Goal: Information Seeking & Learning: Learn about a topic

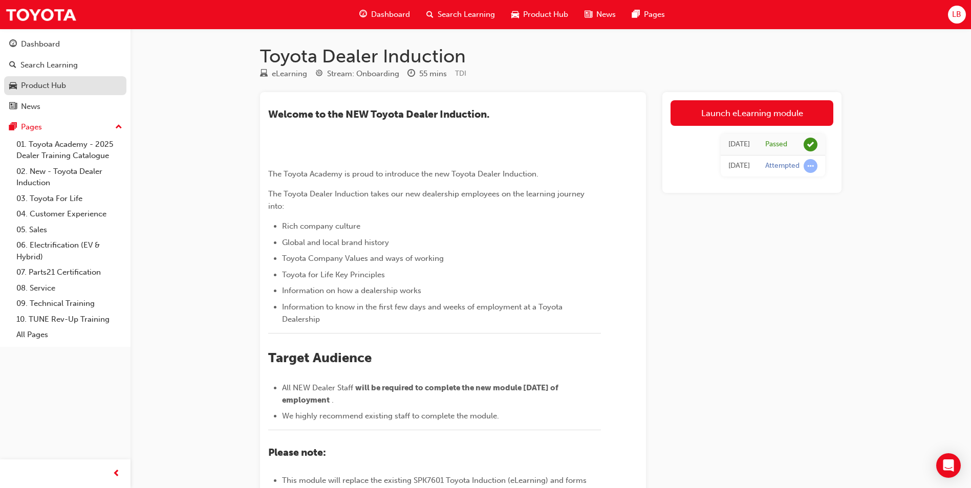
click at [57, 90] on div "Product Hub" at bounding box center [43, 86] width 45 height 12
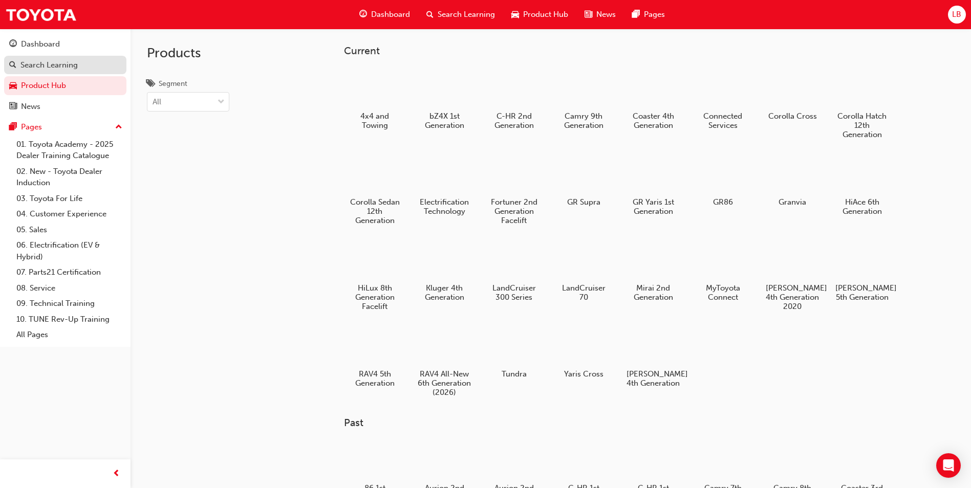
click at [43, 61] on div "Search Learning" at bounding box center [48, 65] width 57 height 12
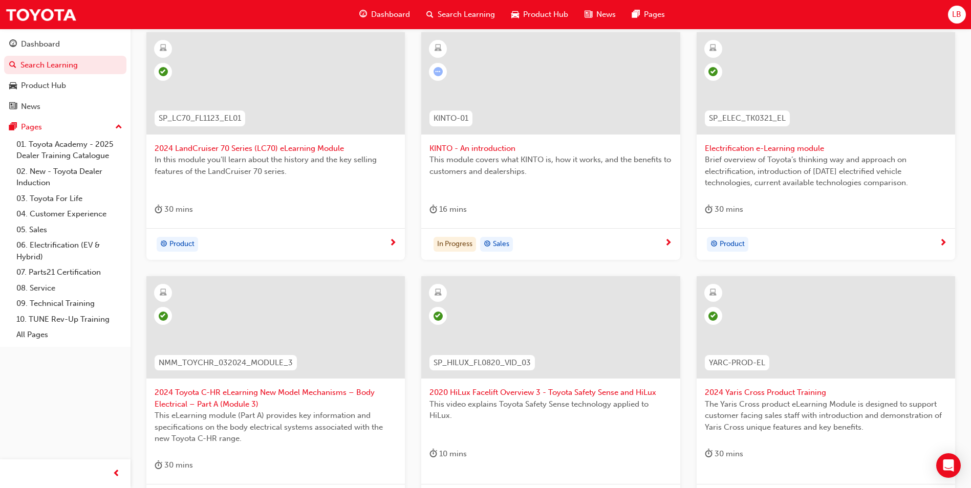
scroll to position [358, 0]
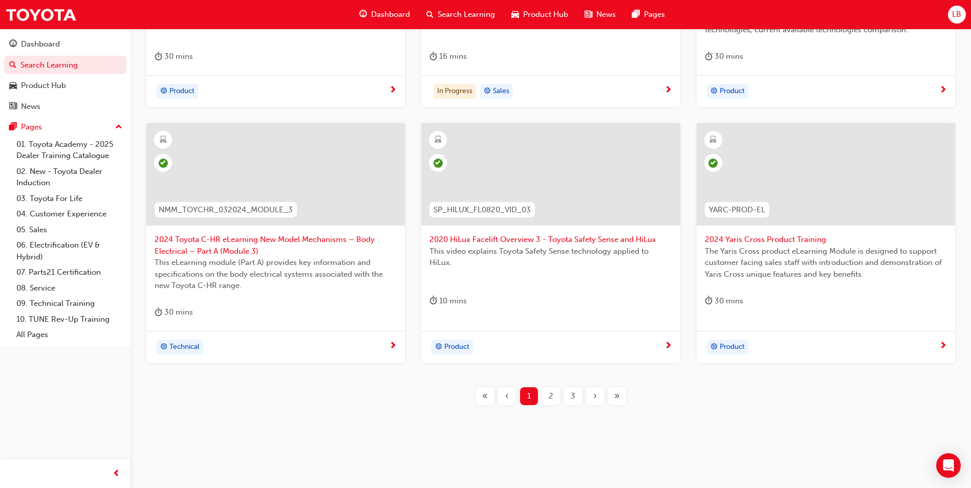
click at [595, 396] on span "›" at bounding box center [595, 397] width 4 height 12
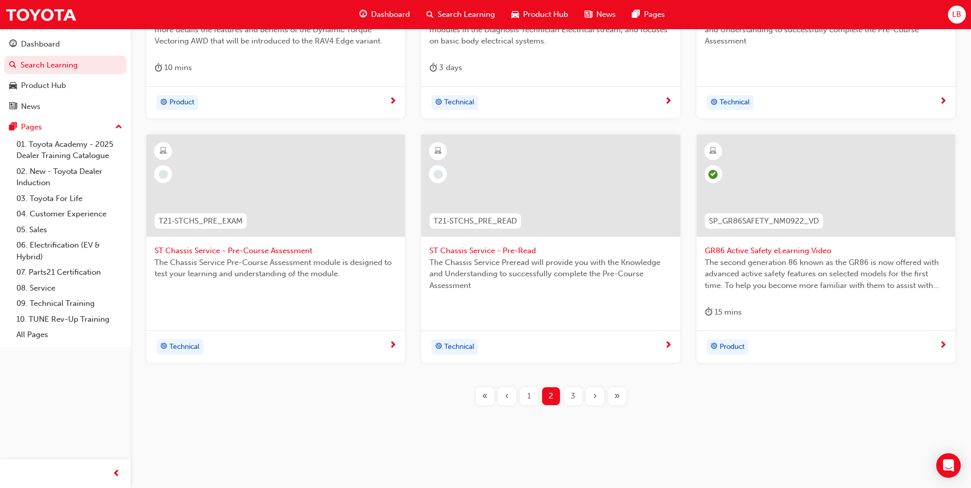
click at [595, 396] on span "›" at bounding box center [595, 397] width 4 height 12
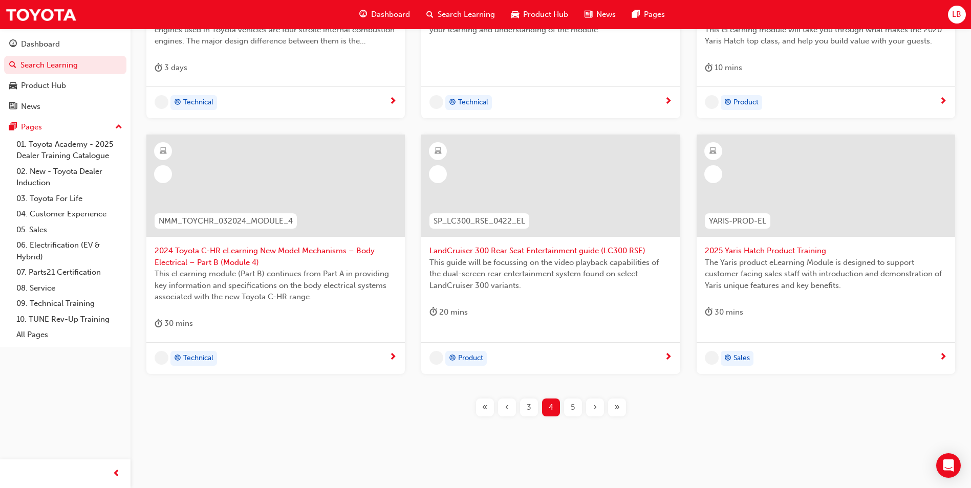
scroll to position [358, 0]
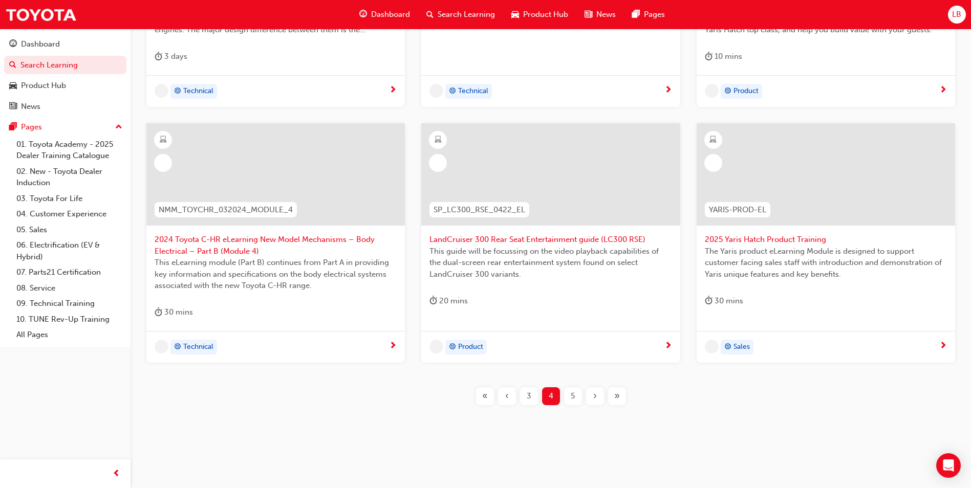
click at [595, 396] on span "›" at bounding box center [595, 397] width 4 height 12
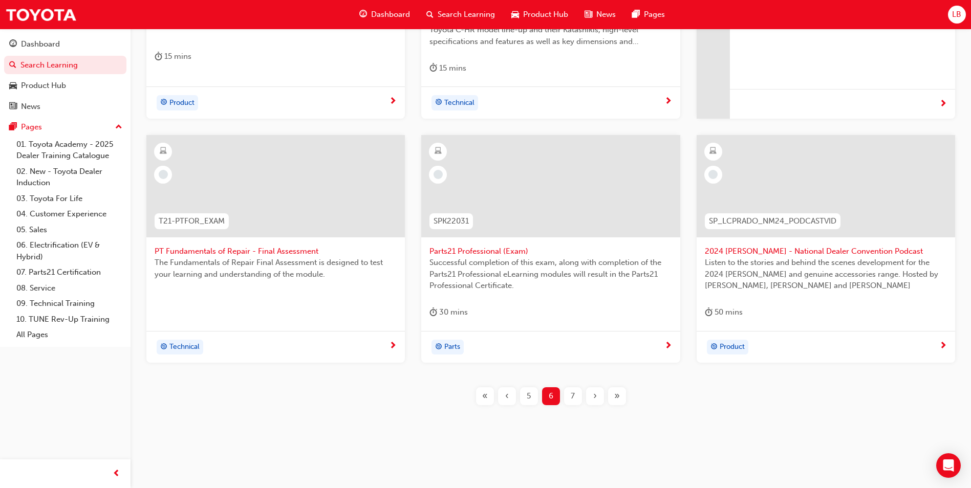
click at [595, 396] on span "›" at bounding box center [595, 397] width 4 height 12
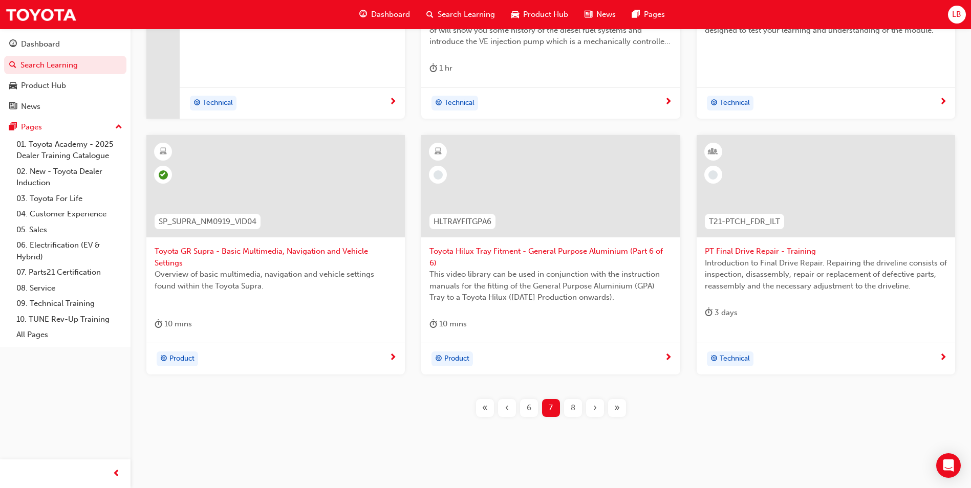
scroll to position [358, 0]
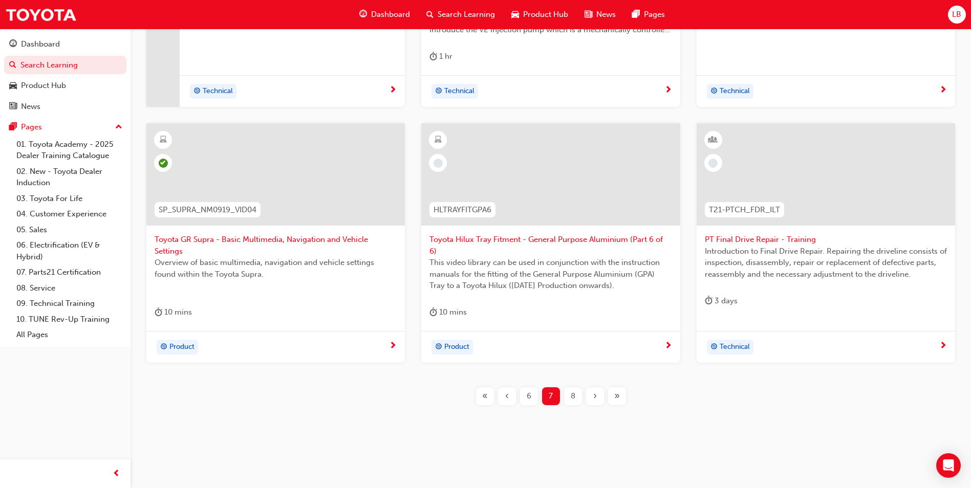
click at [571, 395] on span "8" at bounding box center [573, 397] width 5 height 12
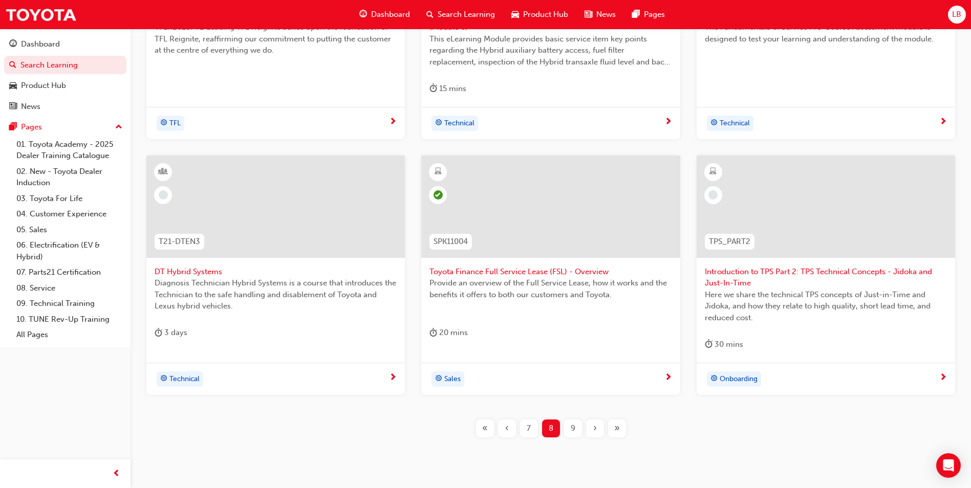
scroll to position [370, 0]
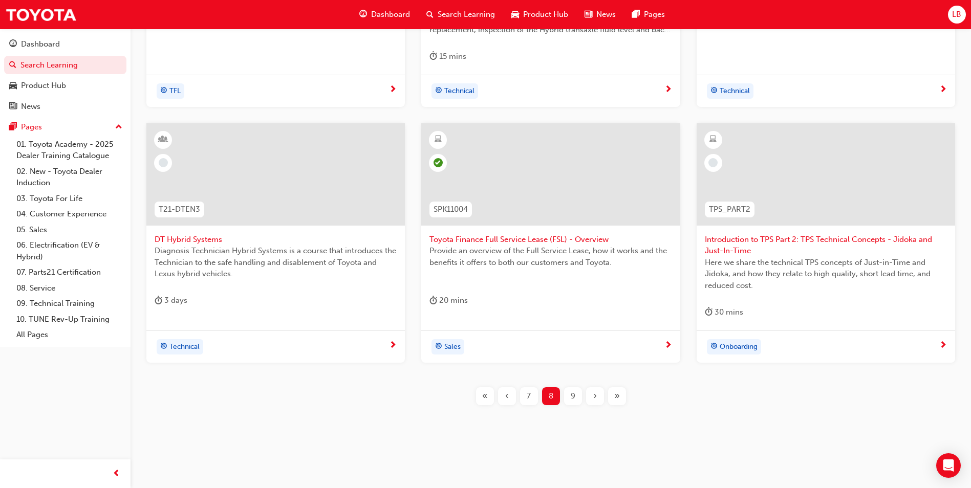
click at [569, 396] on div "9" at bounding box center [573, 397] width 18 height 18
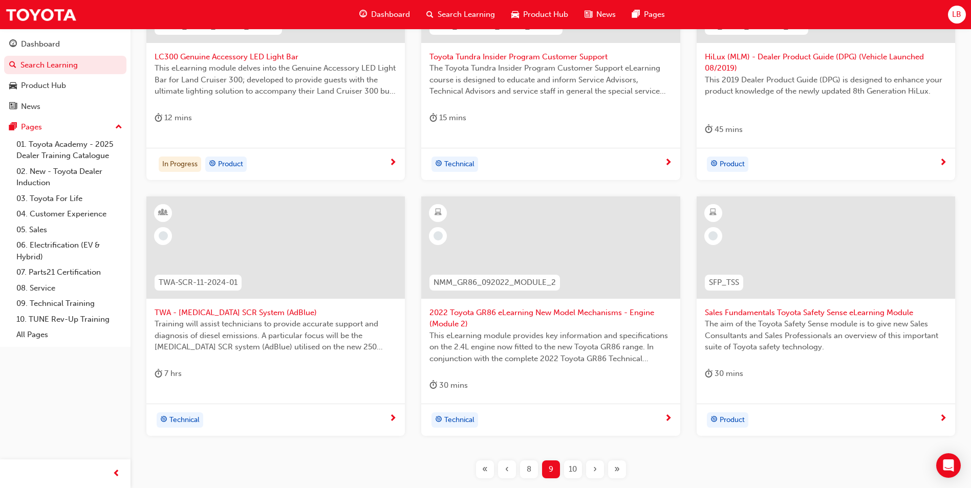
scroll to position [318, 0]
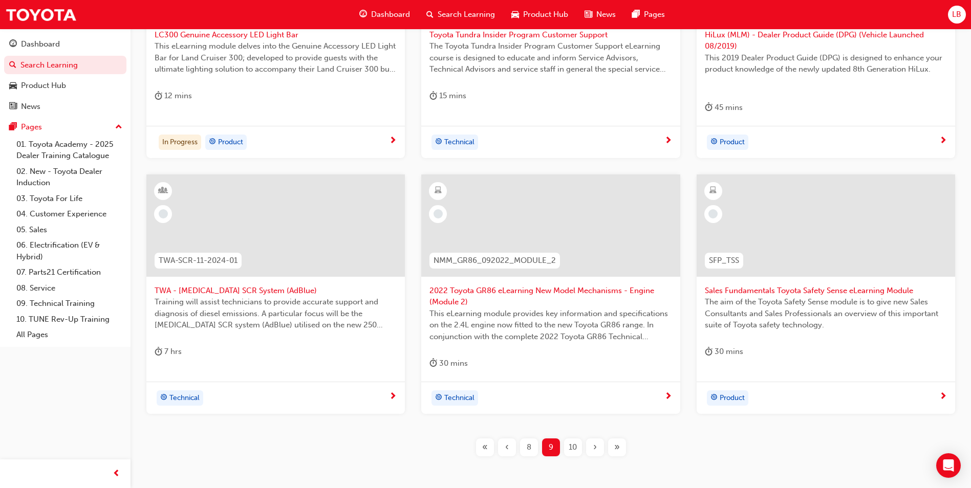
click at [570, 449] on span "10" at bounding box center [573, 448] width 8 height 12
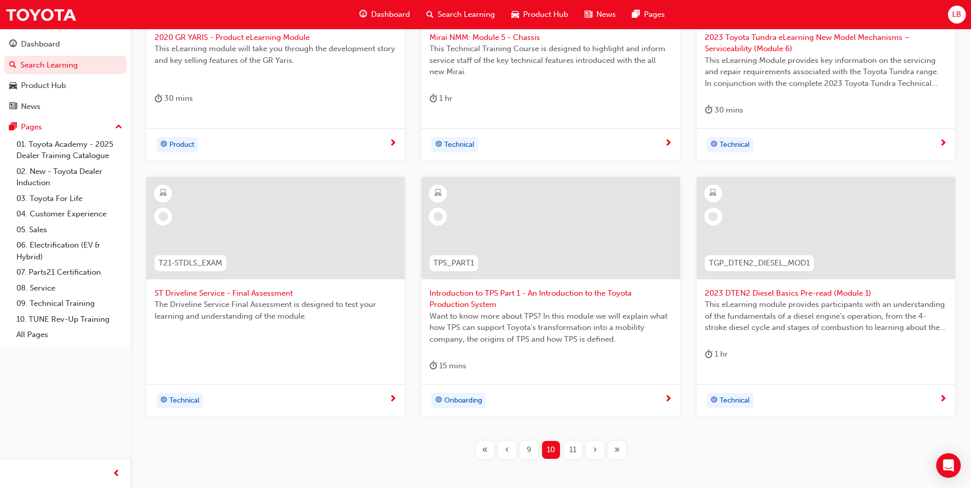
scroll to position [370, 0]
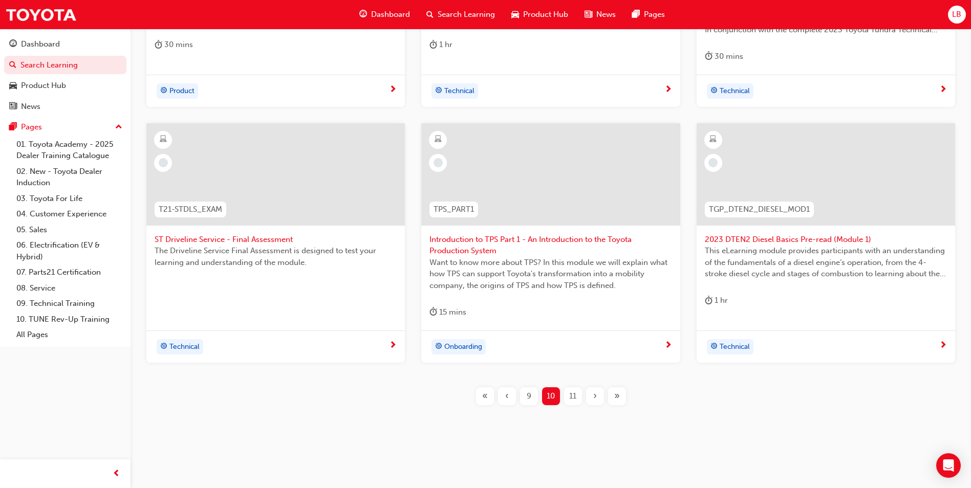
click at [577, 400] on div "11" at bounding box center [573, 397] width 18 height 18
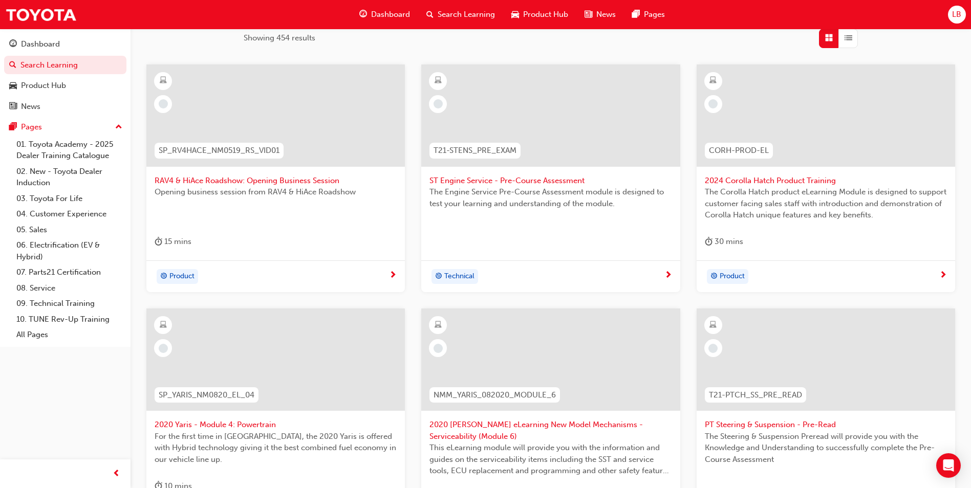
scroll to position [358, 0]
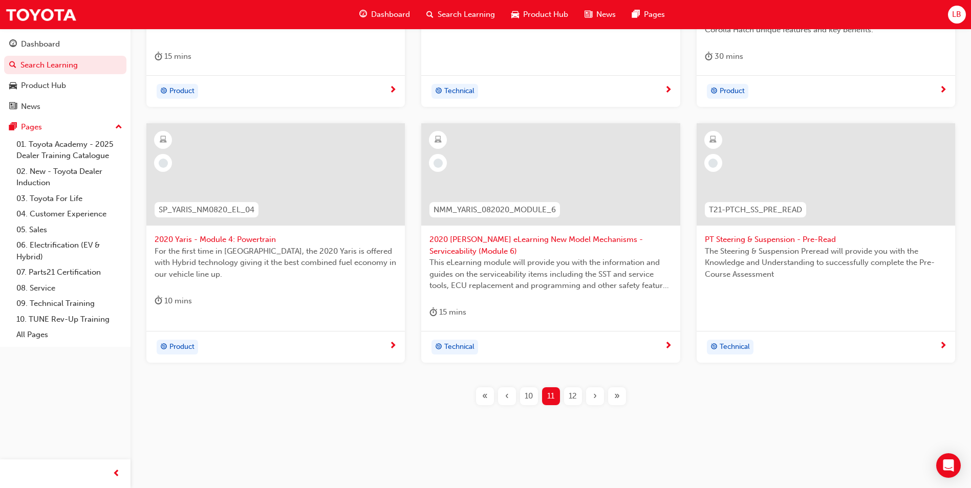
click at [573, 396] on span "12" at bounding box center [573, 397] width 8 height 12
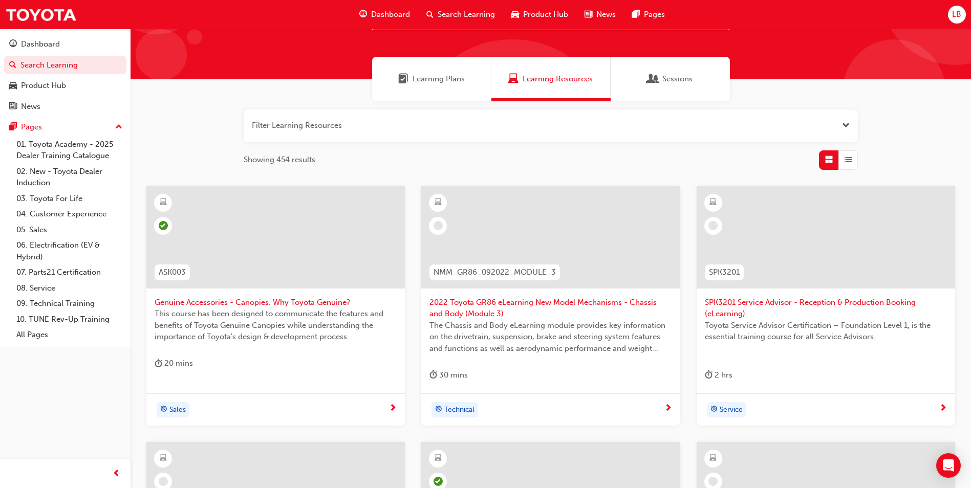
scroll to position [307, 0]
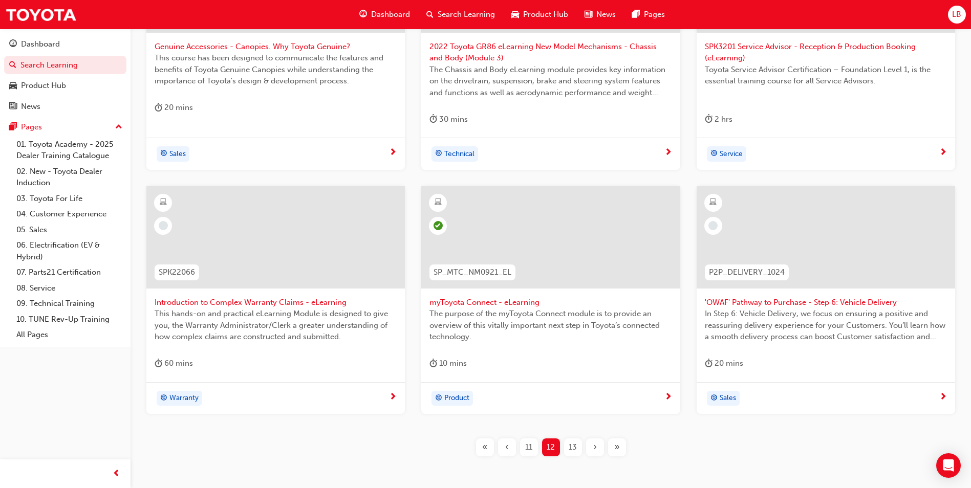
click at [570, 443] on span "13" at bounding box center [573, 448] width 8 height 12
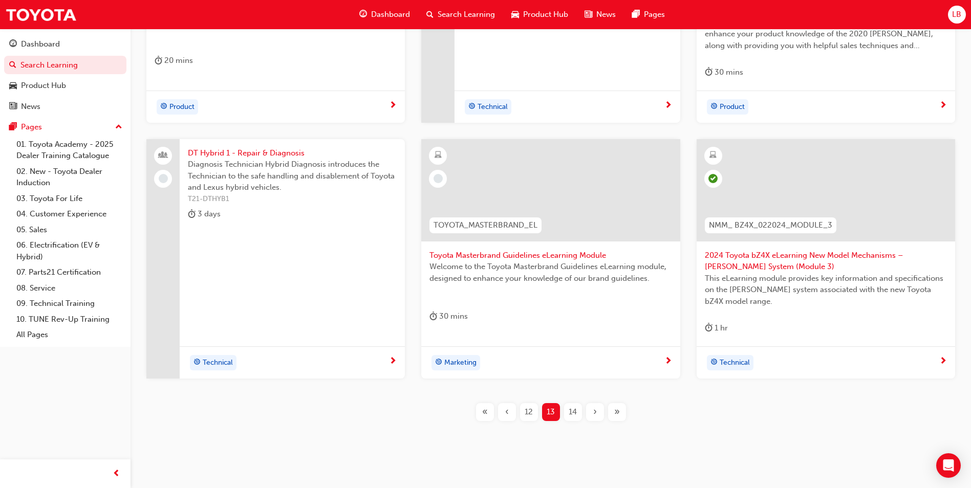
scroll to position [358, 0]
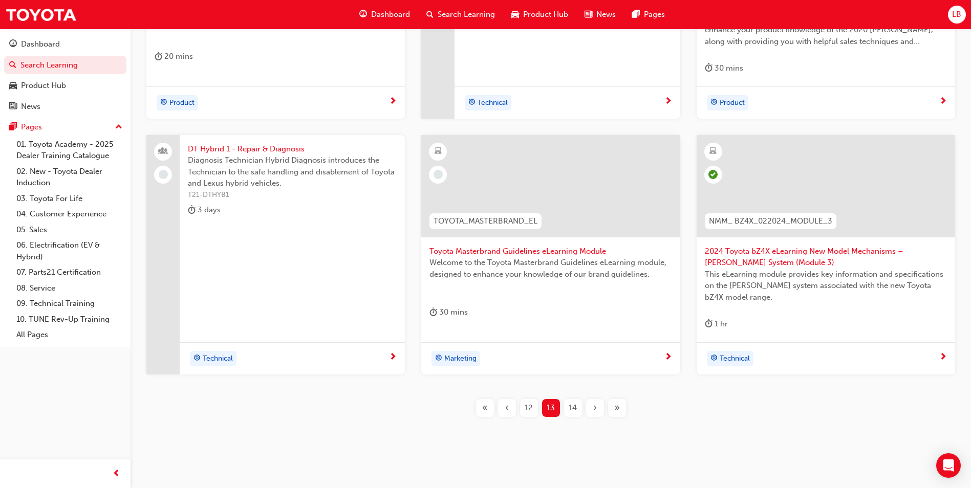
click at [573, 404] on span "14" at bounding box center [573, 408] width 8 height 12
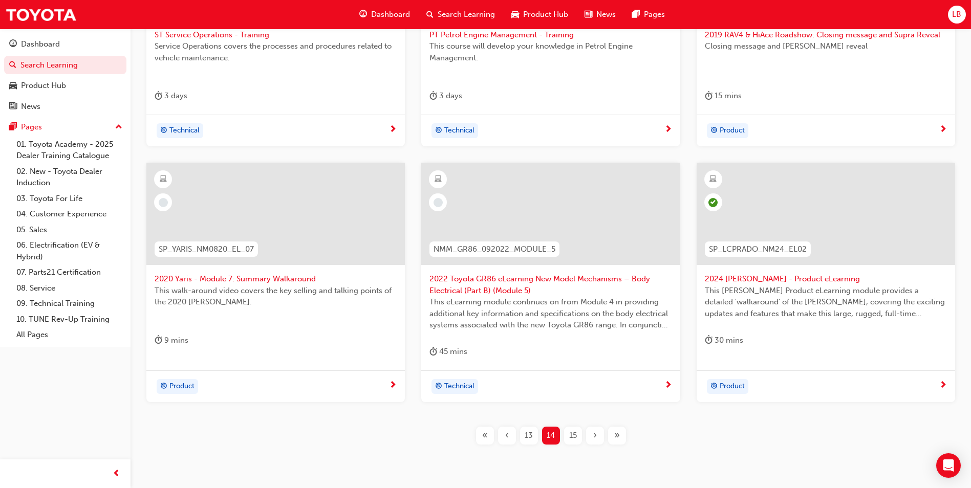
scroll to position [358, 0]
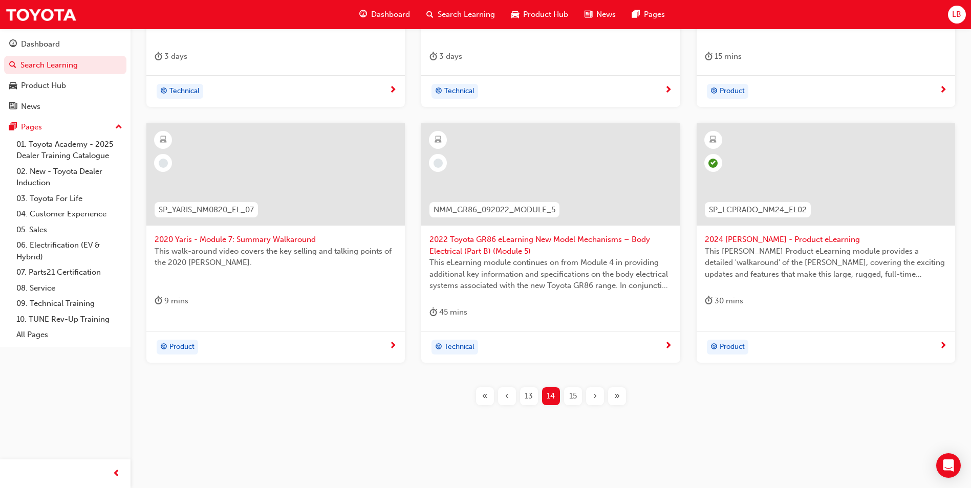
click at [573, 400] on span "15" at bounding box center [573, 397] width 8 height 12
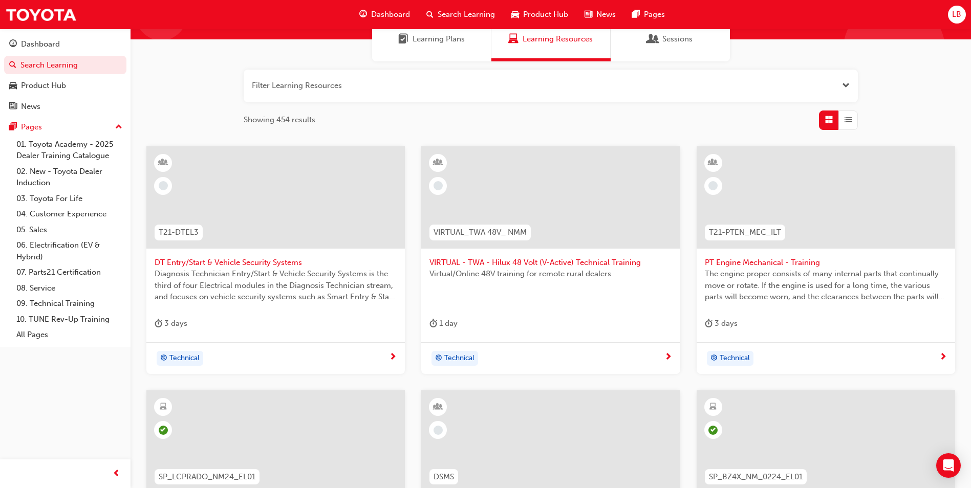
scroll to position [347, 0]
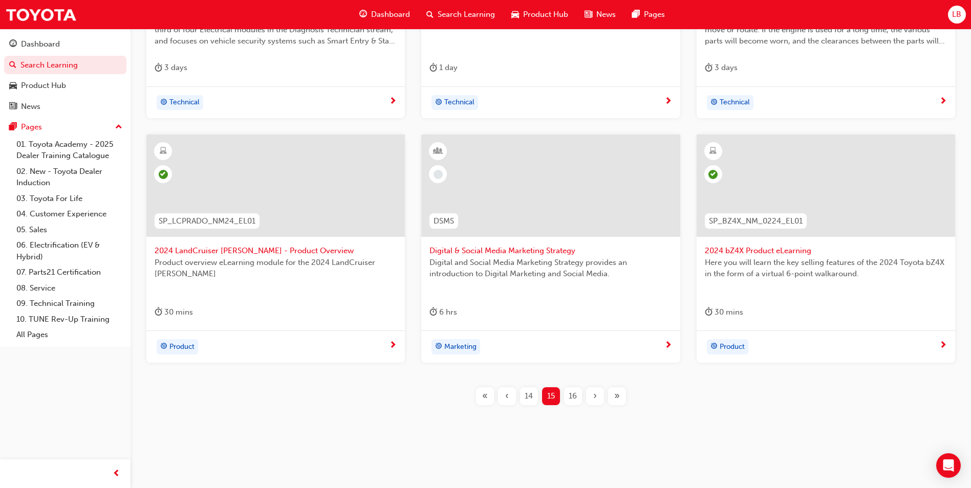
click at [575, 399] on span "16" at bounding box center [573, 397] width 8 height 12
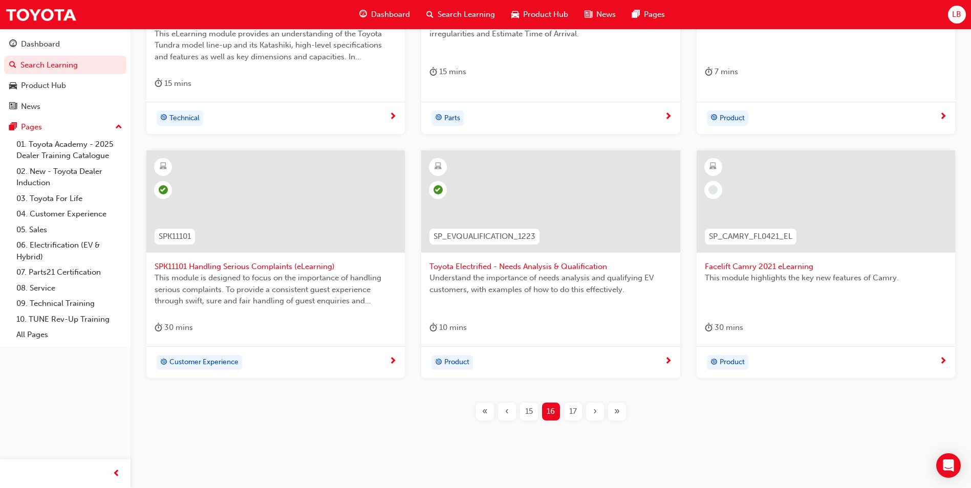
scroll to position [347, 0]
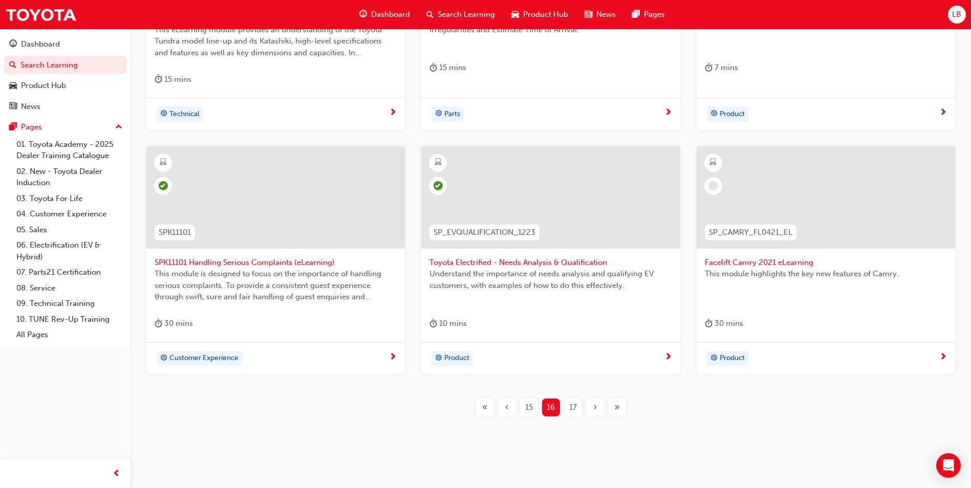
click at [572, 409] on span "17" at bounding box center [573, 408] width 8 height 12
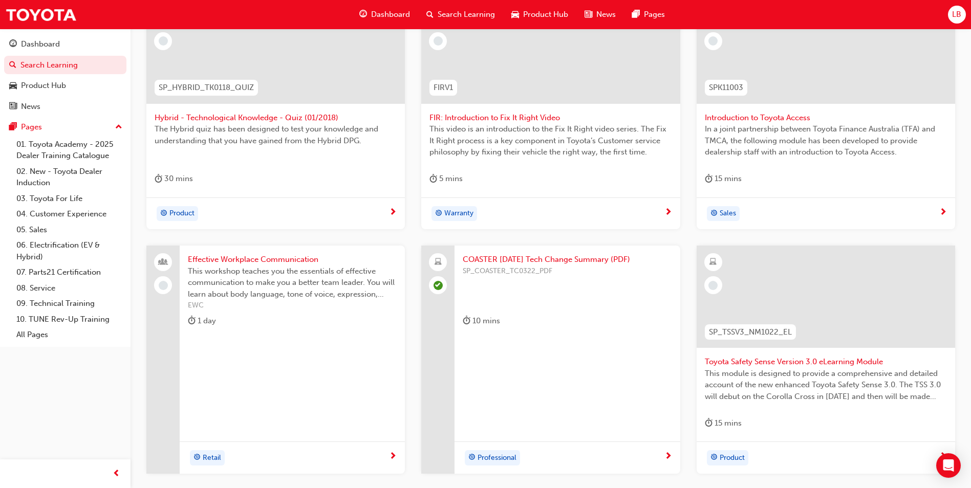
scroll to position [295, 0]
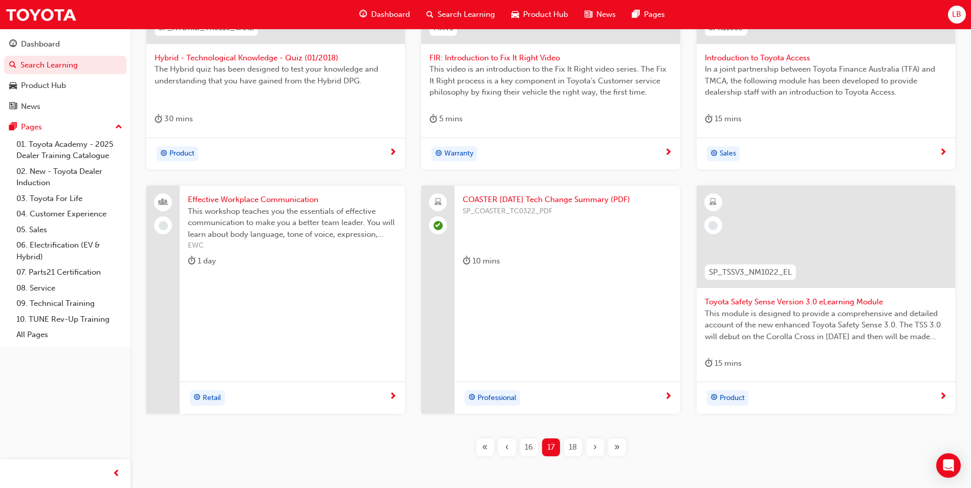
click at [570, 441] on div "18" at bounding box center [573, 448] width 18 height 18
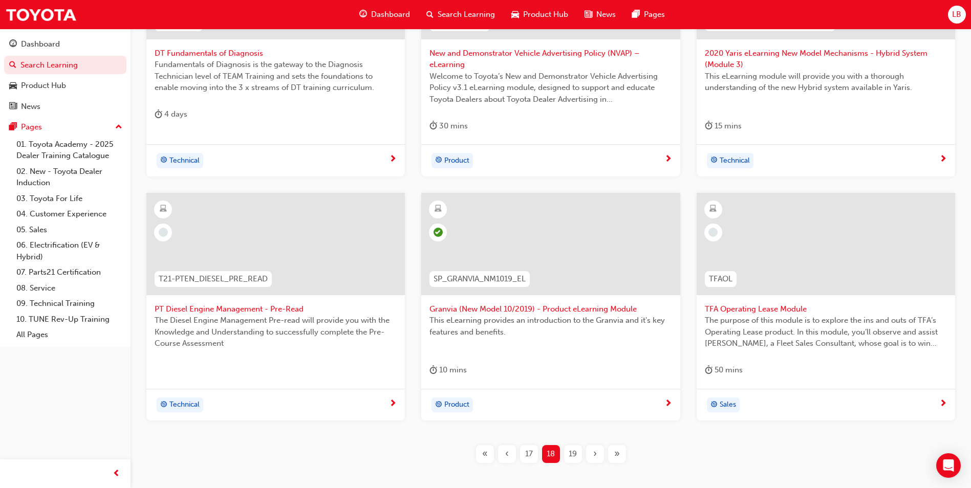
scroll to position [347, 0]
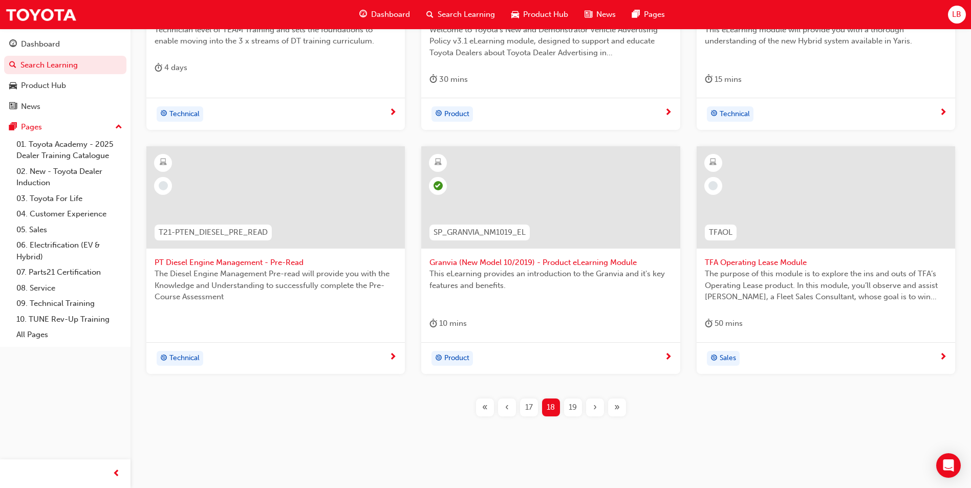
click at [577, 414] on div "19" at bounding box center [573, 408] width 18 height 18
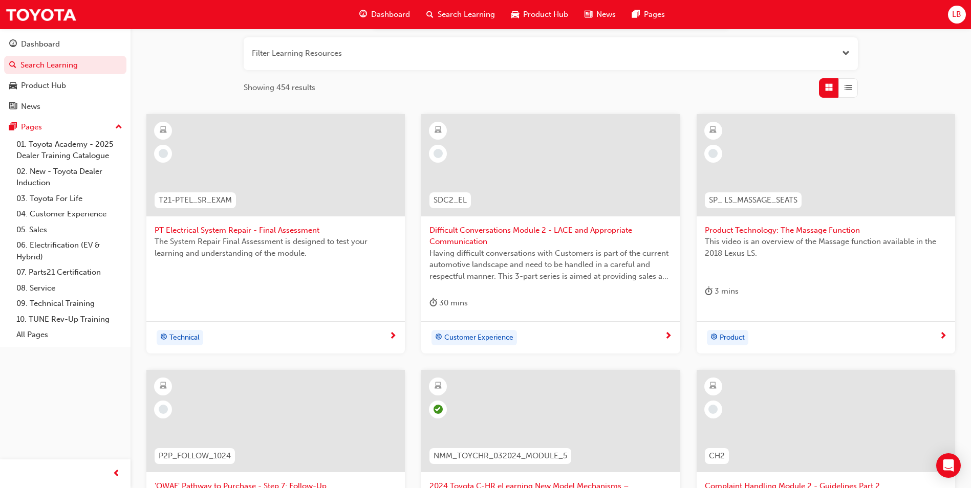
scroll to position [142, 0]
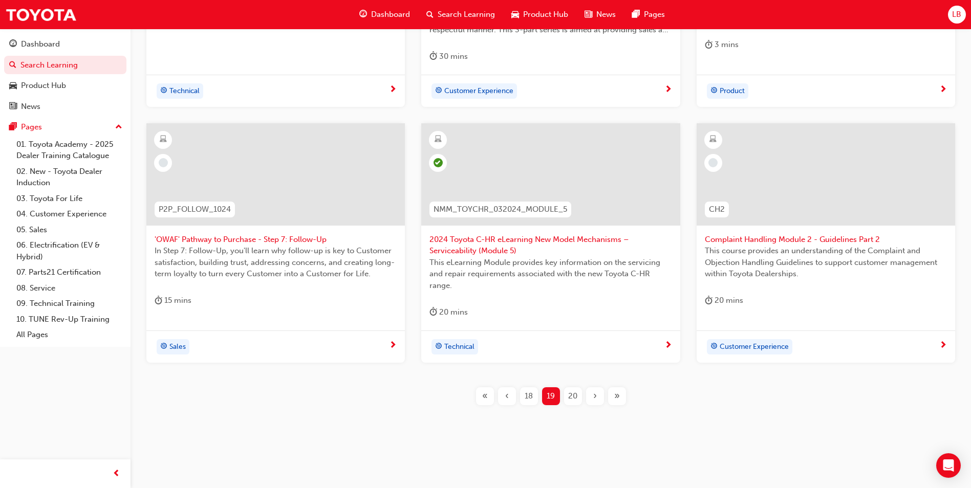
click at [575, 399] on span "20" at bounding box center [572, 397] width 9 height 12
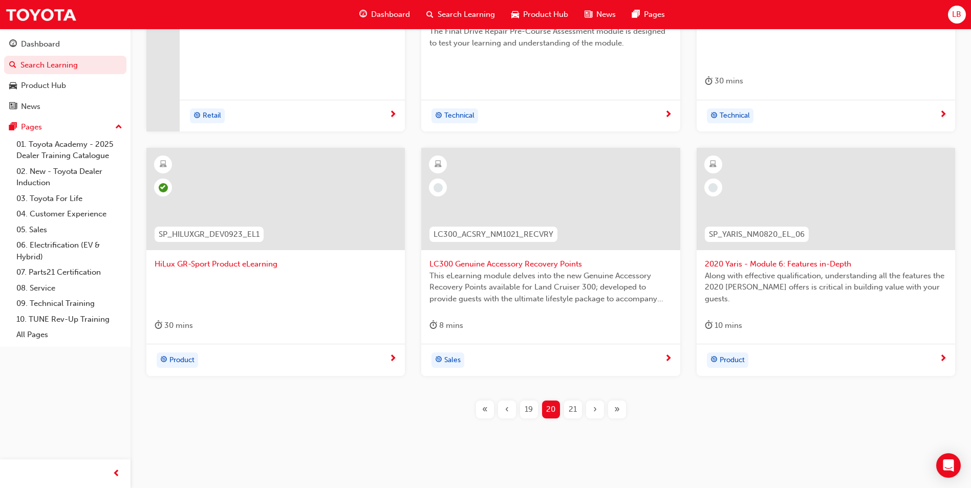
scroll to position [347, 0]
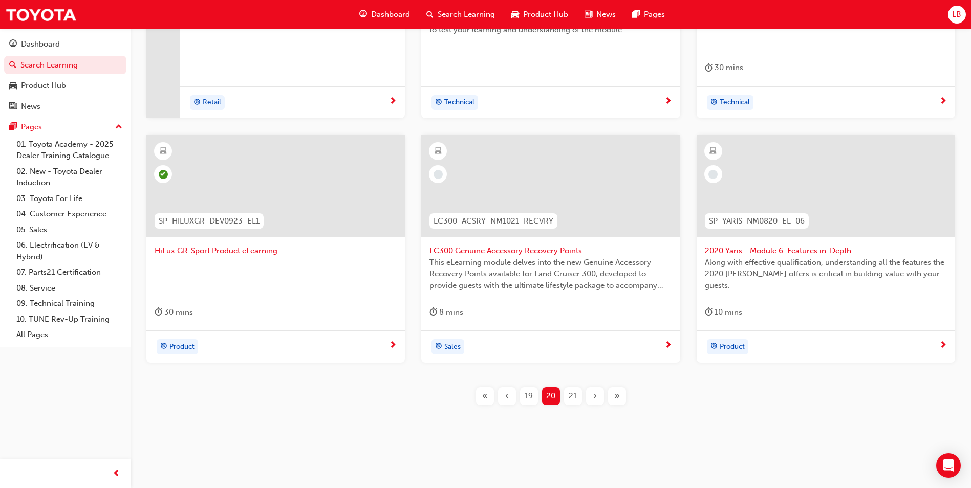
click at [578, 396] on div "21" at bounding box center [573, 397] width 18 height 18
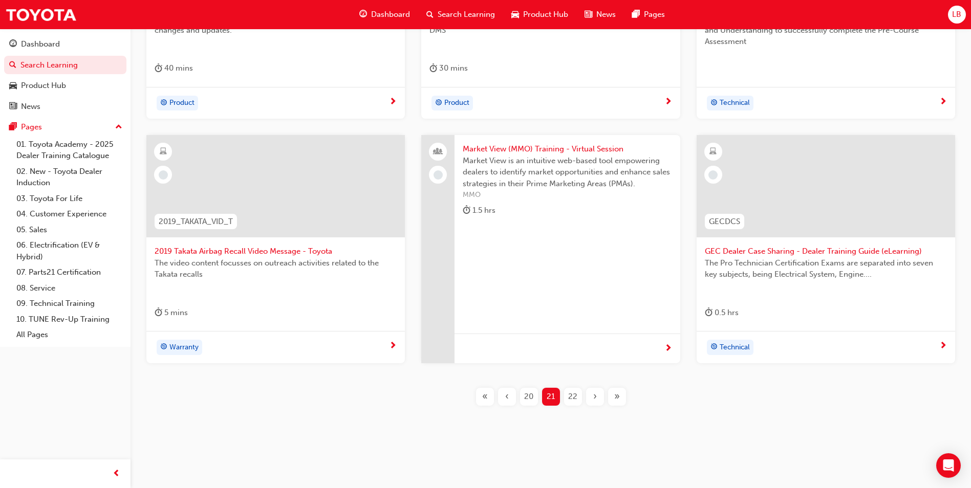
scroll to position [347, 0]
click at [570, 398] on span "22" at bounding box center [572, 397] width 9 height 12
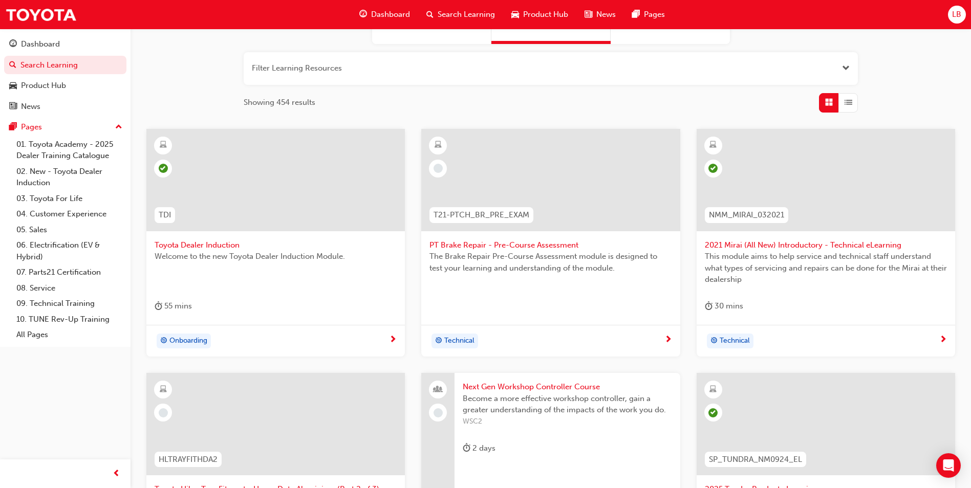
scroll to position [347, 0]
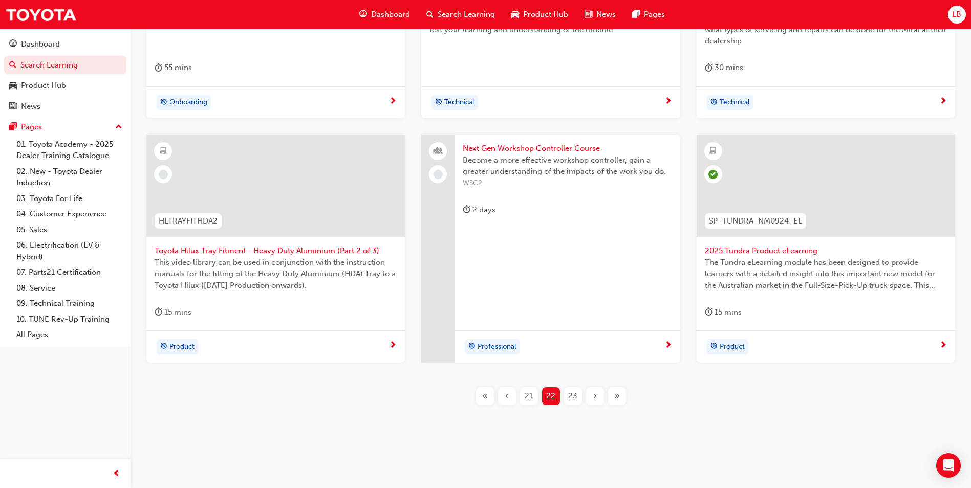
click at [575, 397] on span "23" at bounding box center [572, 397] width 9 height 12
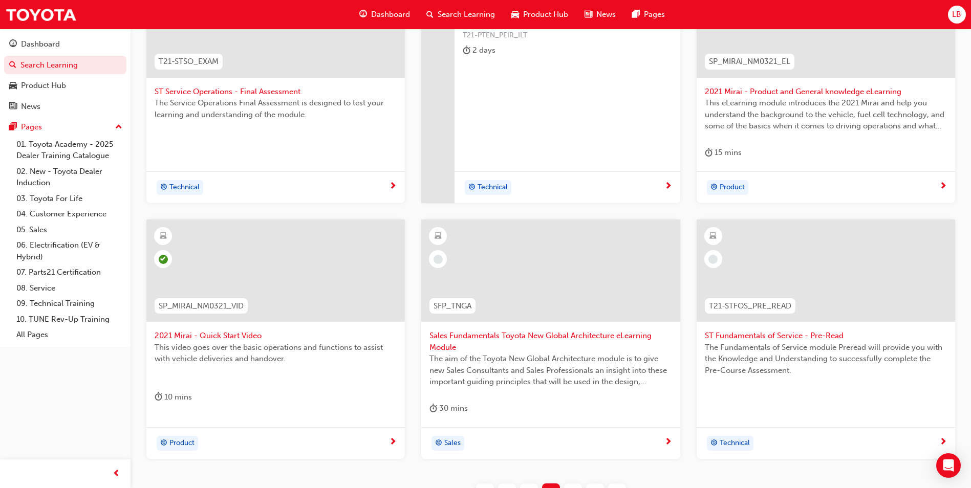
scroll to position [295, 0]
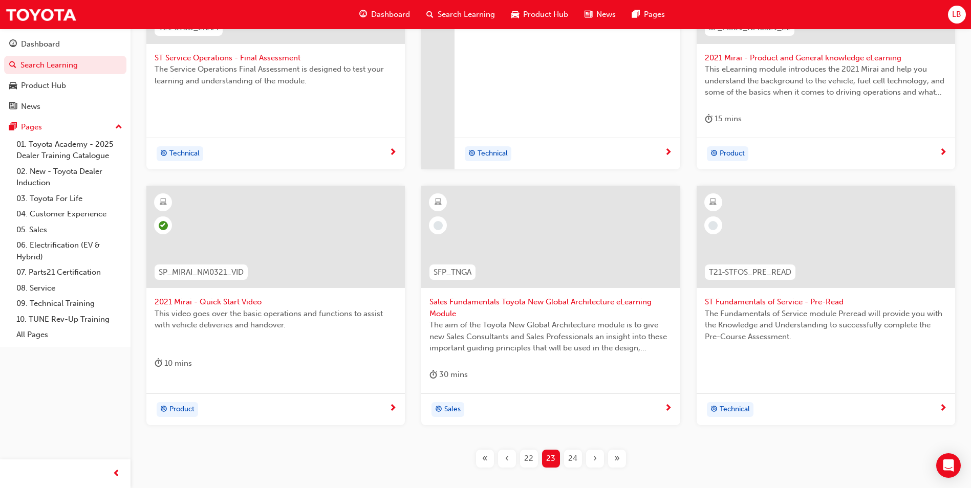
click at [577, 458] on div "24" at bounding box center [573, 459] width 18 height 18
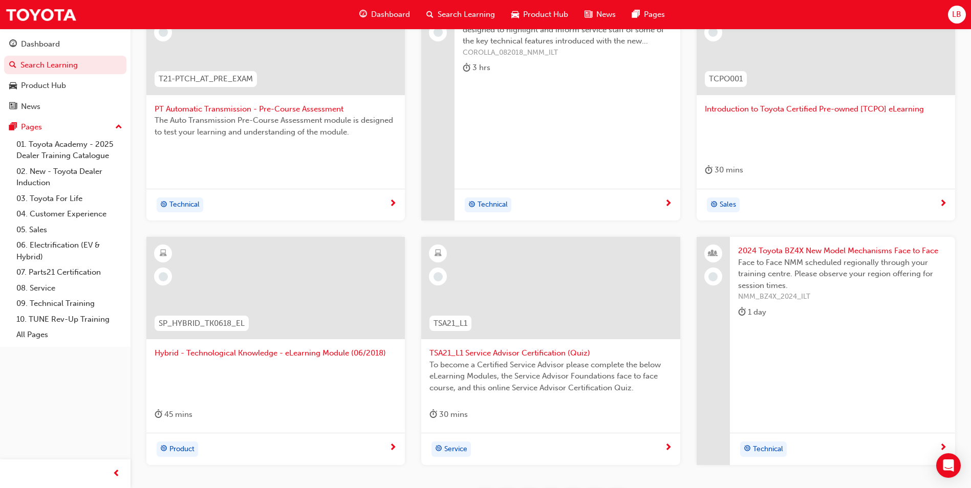
scroll to position [347, 0]
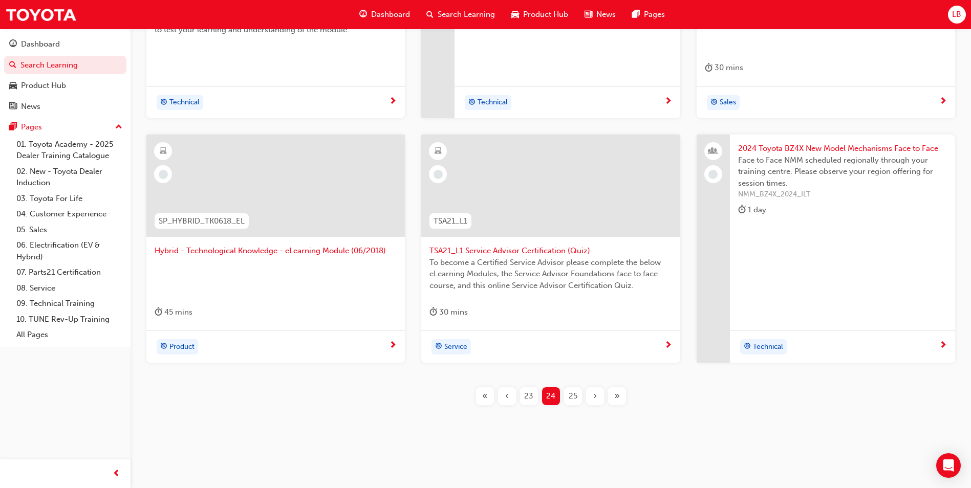
click at [569, 398] on span "25" at bounding box center [573, 397] width 9 height 12
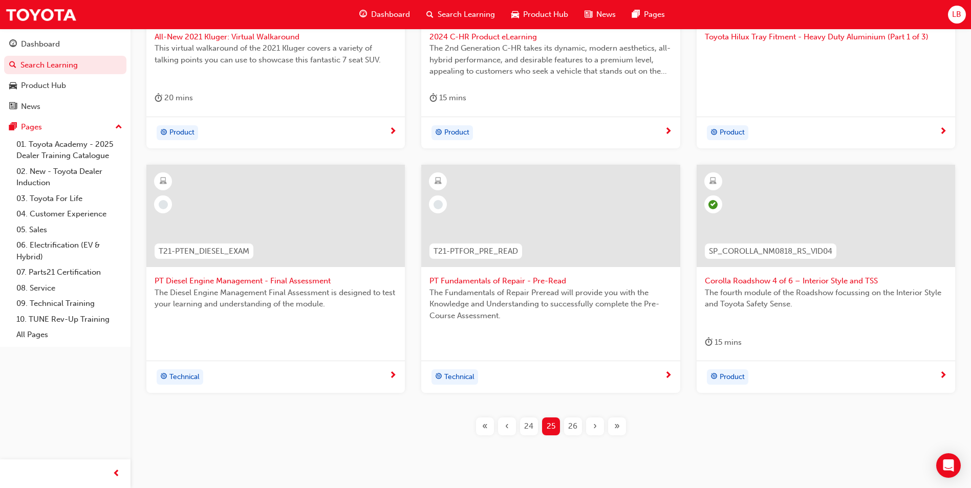
scroll to position [347, 0]
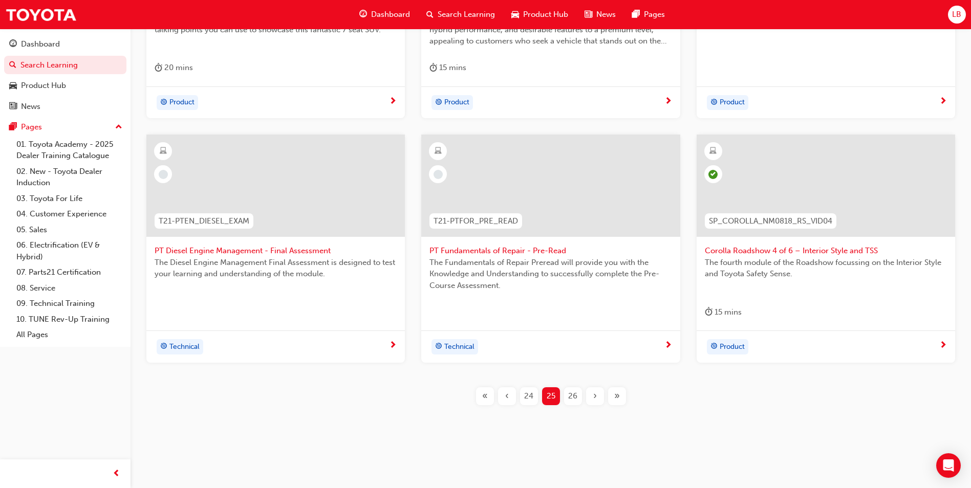
click at [569, 400] on span "26" at bounding box center [572, 397] width 9 height 12
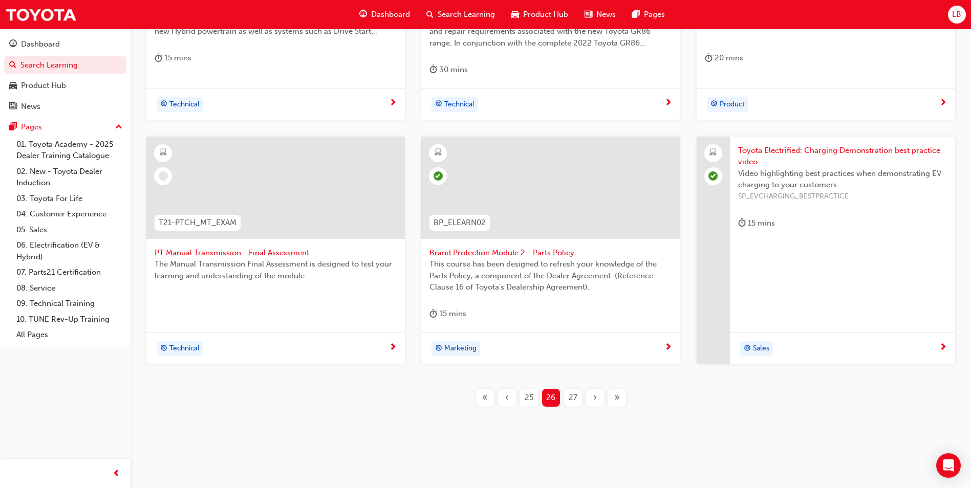
scroll to position [358, 0]
click at [569, 396] on span "27" at bounding box center [573, 397] width 9 height 12
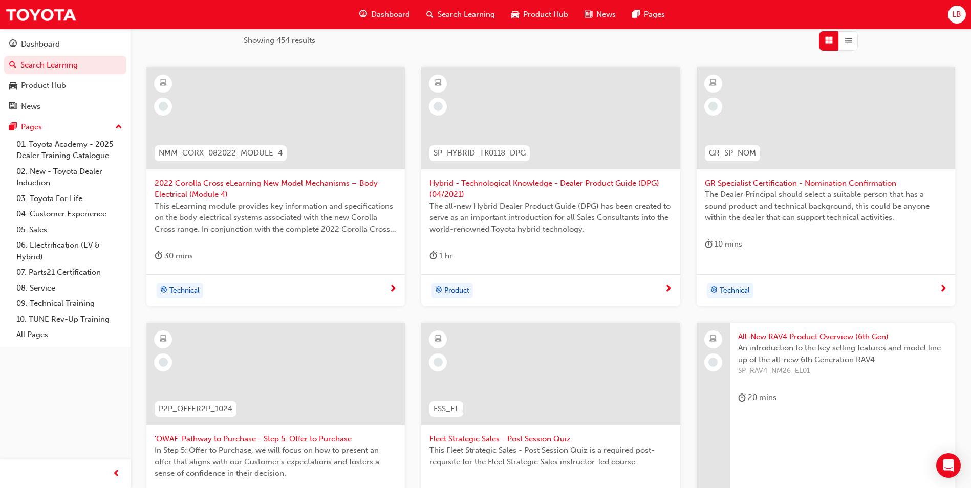
scroll to position [358, 0]
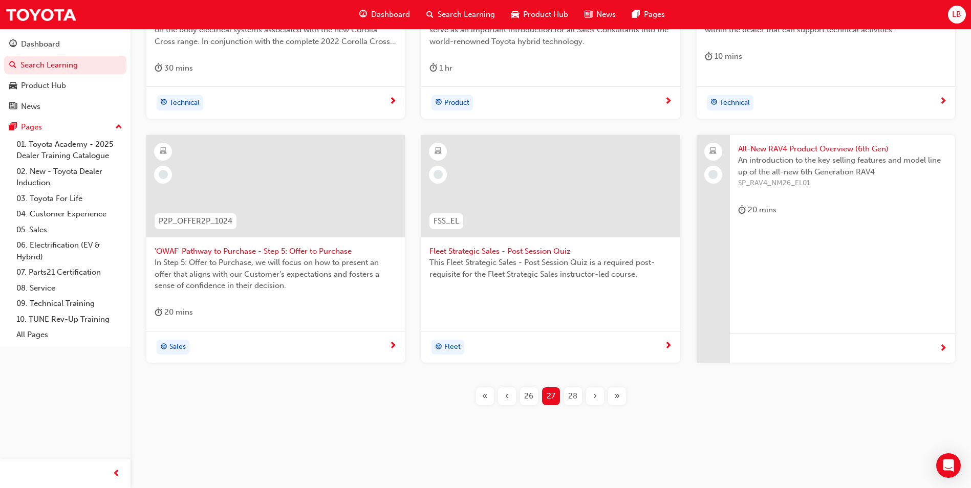
click at [578, 395] on div "28" at bounding box center [573, 397] width 18 height 18
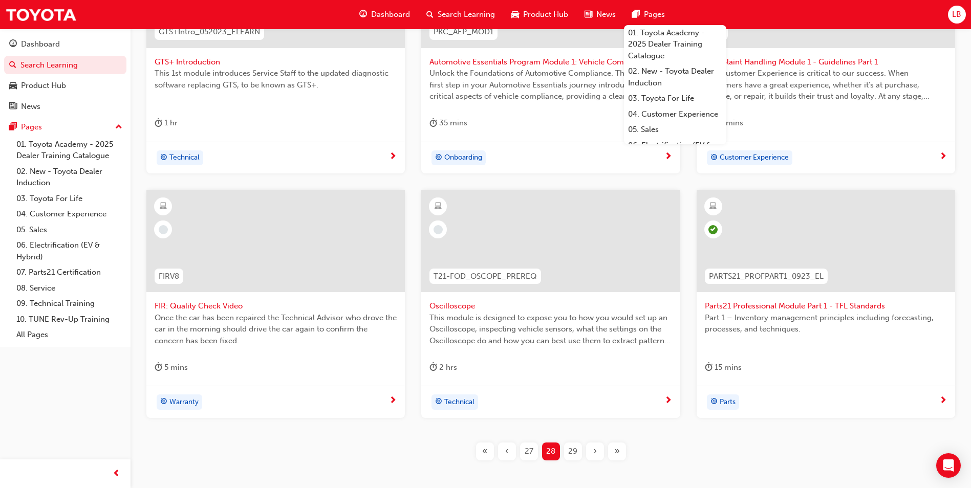
scroll to position [295, 0]
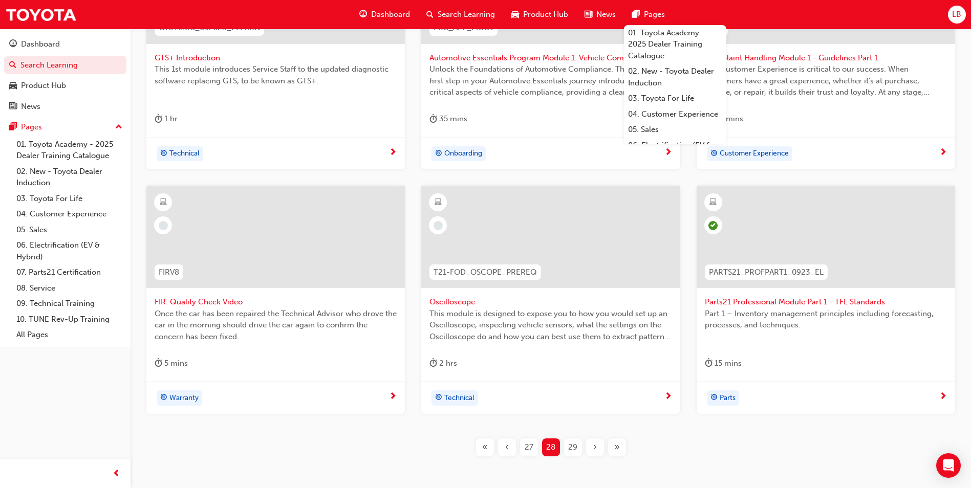
click at [574, 449] on span "29" at bounding box center [572, 448] width 9 height 12
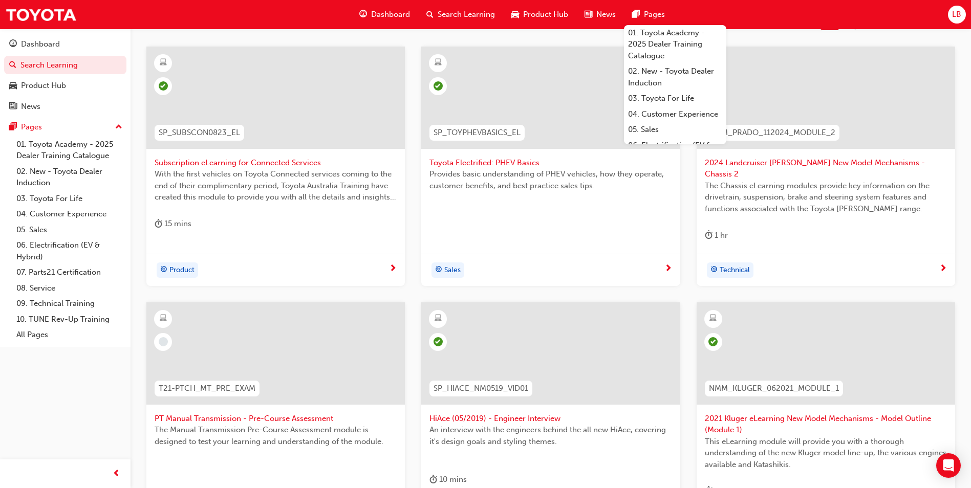
scroll to position [358, 0]
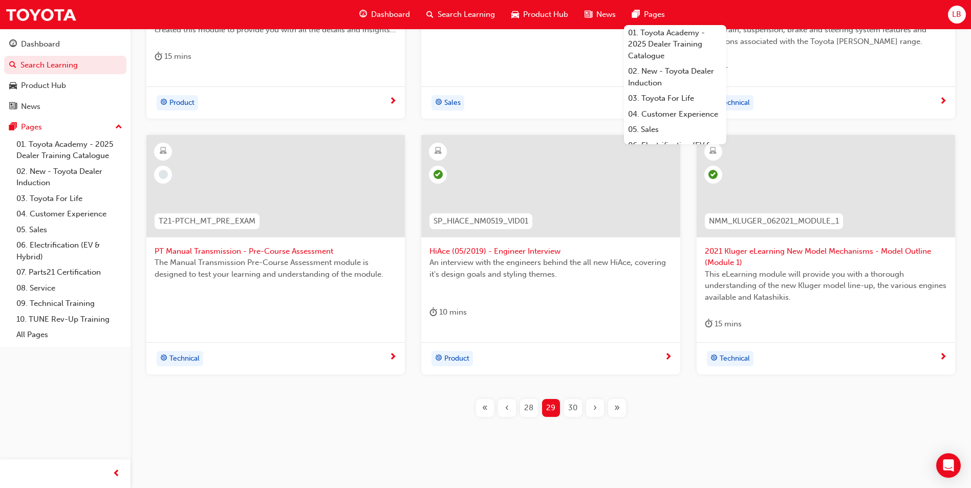
click at [574, 402] on span "30" at bounding box center [572, 408] width 9 height 12
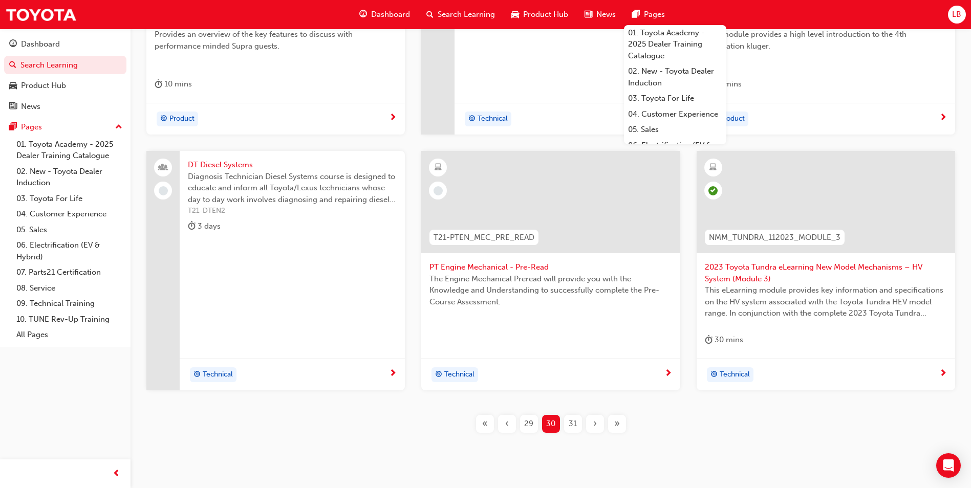
scroll to position [358, 0]
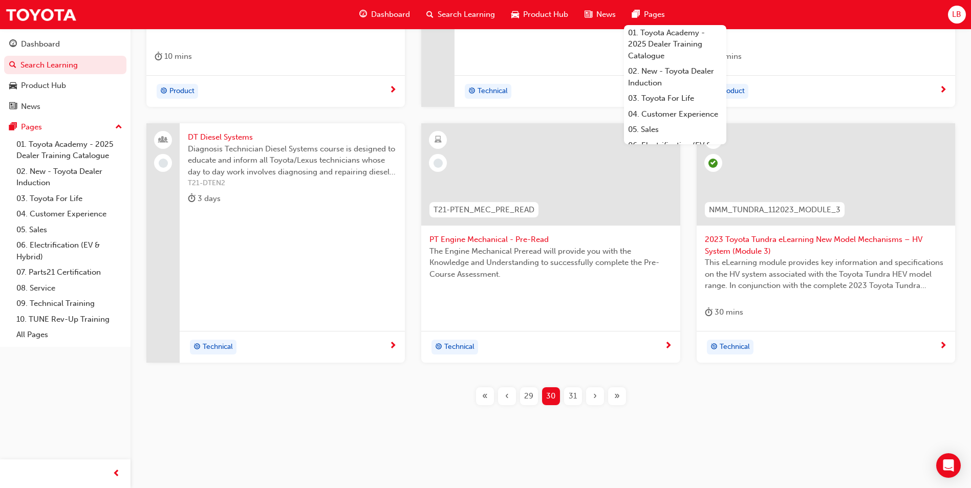
click at [571, 397] on span "31" at bounding box center [573, 397] width 8 height 12
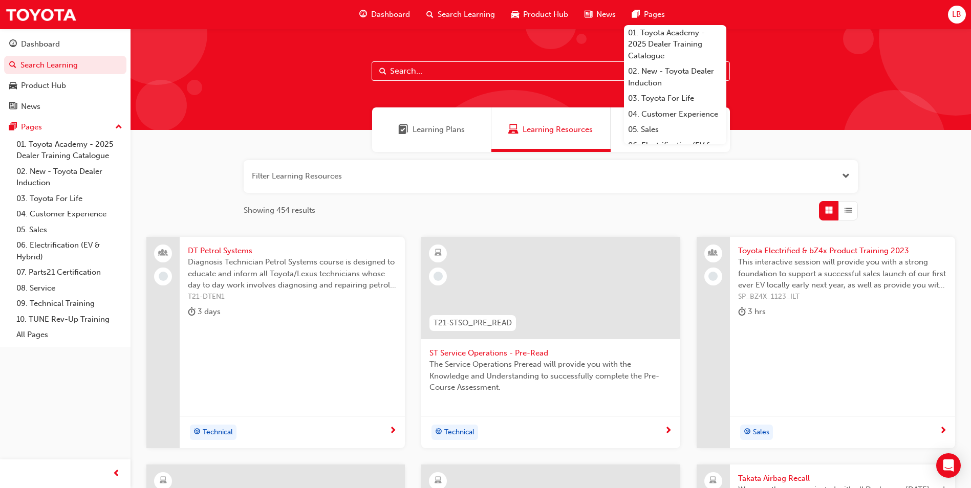
click at [816, 118] on div "Learning Plans Learning Resources Sessions" at bounding box center [551, 130] width 841 height 45
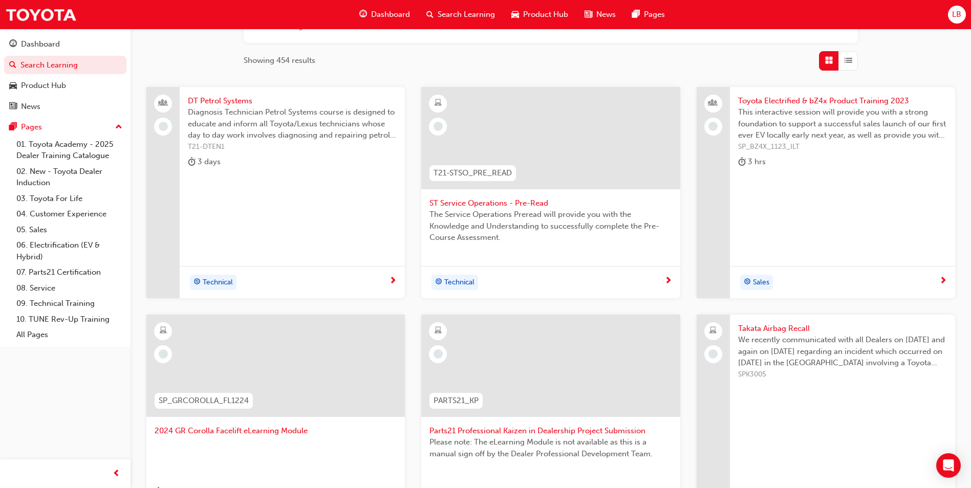
scroll to position [307, 0]
